Goal: Task Accomplishment & Management: Manage account settings

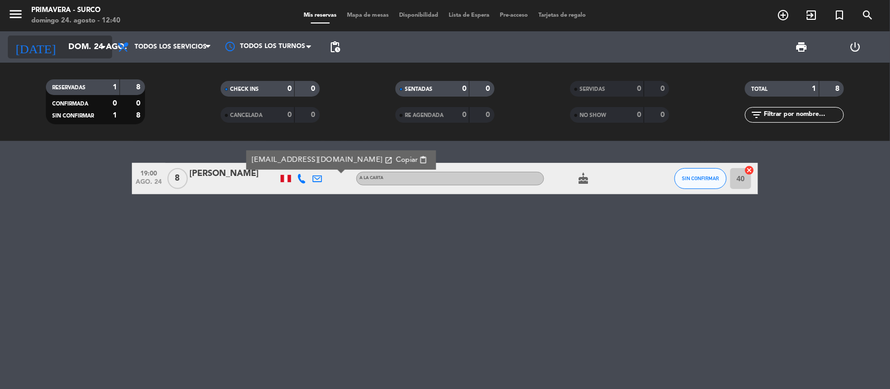
click at [63, 49] on input "dom. 24 ago." at bounding box center [118, 47] width 110 height 20
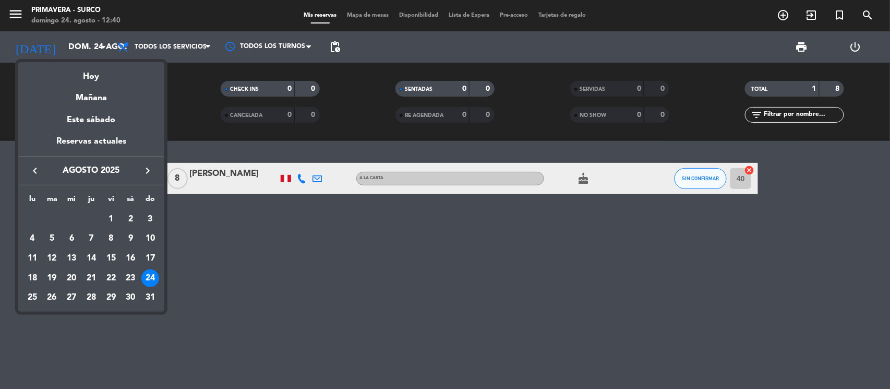
drag, startPoint x: 55, startPoint y: 19, endPoint x: 46, endPoint y: 3, distance: 18.4
click at [54, 19] on div at bounding box center [445, 194] width 890 height 389
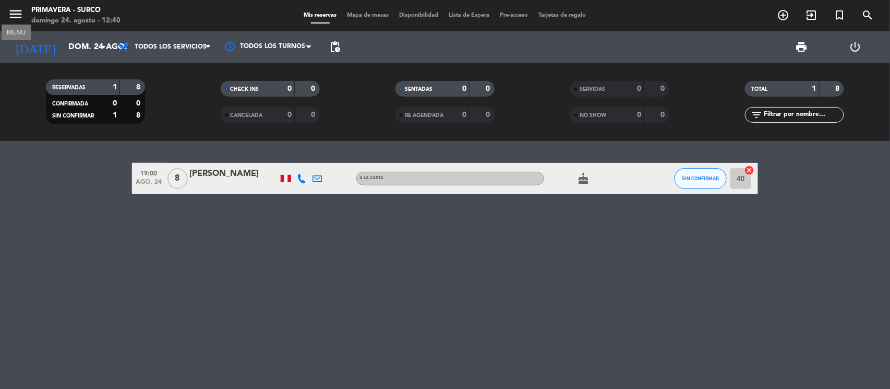
drag, startPoint x: 19, startPoint y: 15, endPoint x: 59, endPoint y: 55, distance: 56.8
click at [19, 18] on icon "menu" at bounding box center [16, 14] width 16 height 16
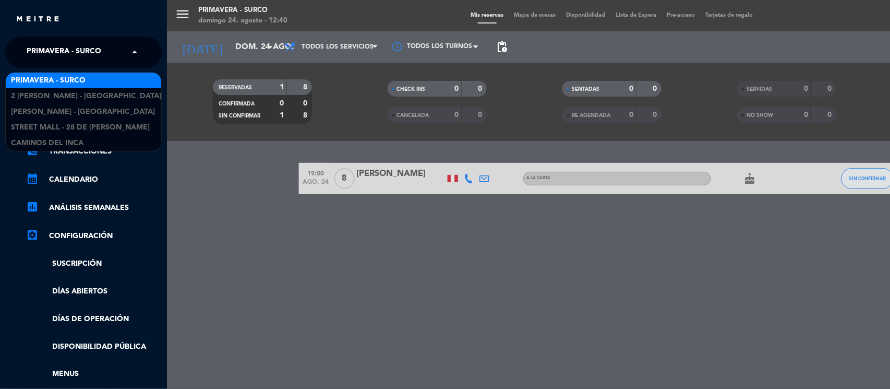
click at [69, 61] on span "Primavera - Surco" at bounding box center [64, 52] width 75 height 22
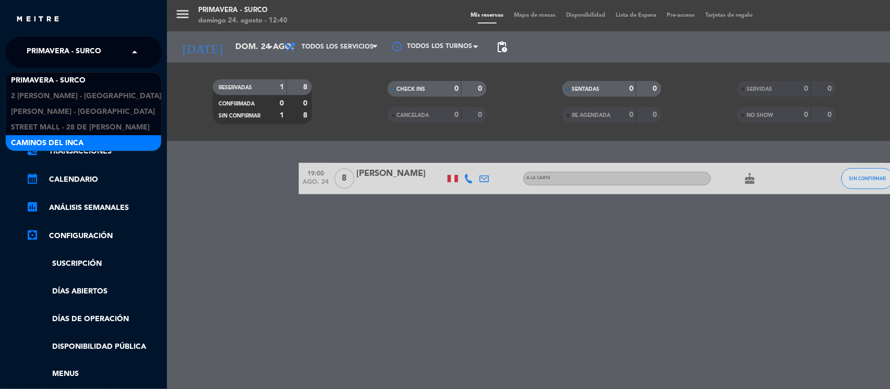
click at [88, 141] on div "Caminos del Inca" at bounding box center [83, 143] width 155 height 16
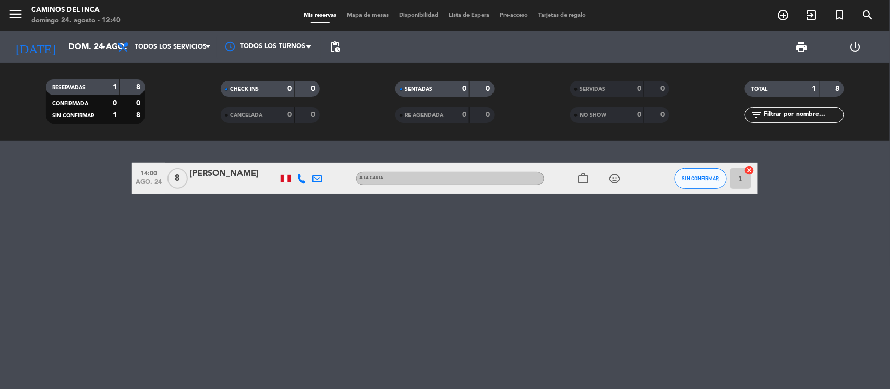
click at [704, 169] on div "SIN CONFIRMAR" at bounding box center [700, 178] width 52 height 31
click at [707, 174] on button "SIN CONFIRMAR" at bounding box center [700, 178] width 52 height 21
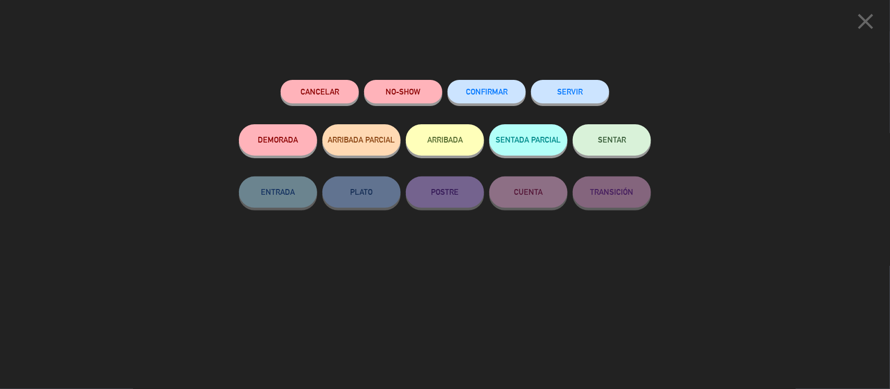
click at [325, 86] on button "Cancelar" at bounding box center [320, 91] width 78 height 23
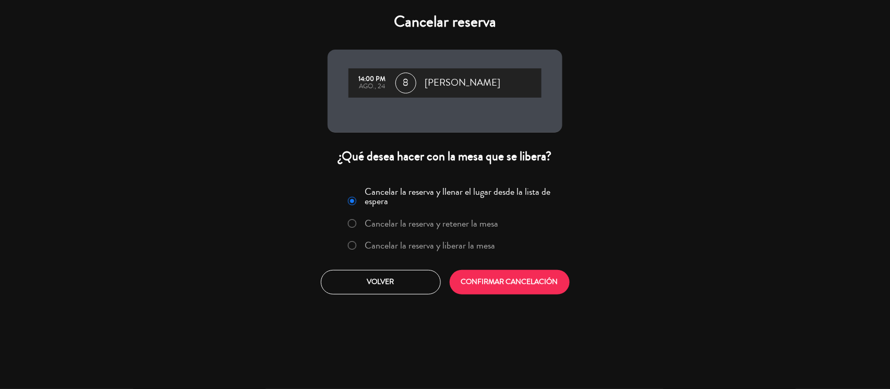
drag, startPoint x: 420, startPoint y: 245, endPoint x: 440, endPoint y: 247, distance: 20.4
click at [420, 246] on label "Cancelar la reserva y liberar la mesa" at bounding box center [430, 244] width 130 height 9
click at [497, 270] on button "CONFIRMAR CANCELACIÓN" at bounding box center [510, 282] width 120 height 25
